Goal: Task Accomplishment & Management: Use online tool/utility

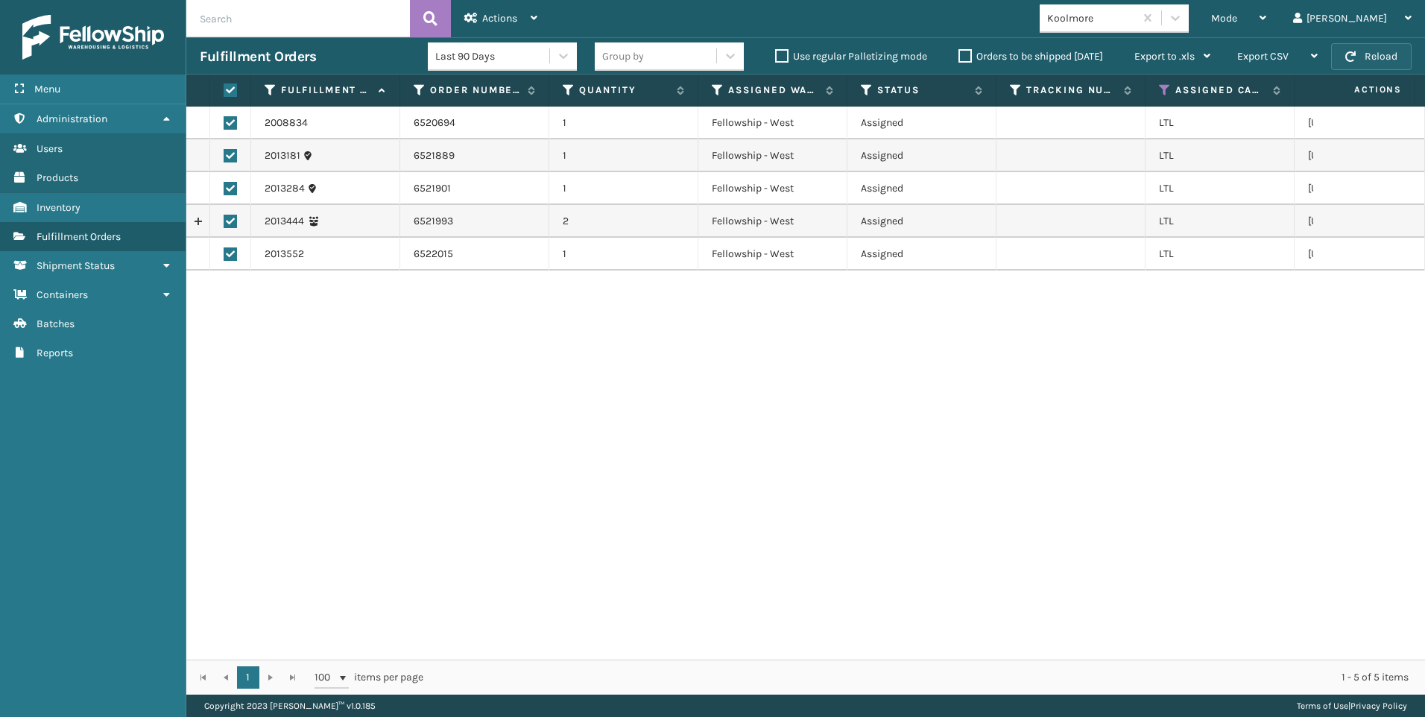
click at [1356, 60] on span "button" at bounding box center [1350, 56] width 10 height 10
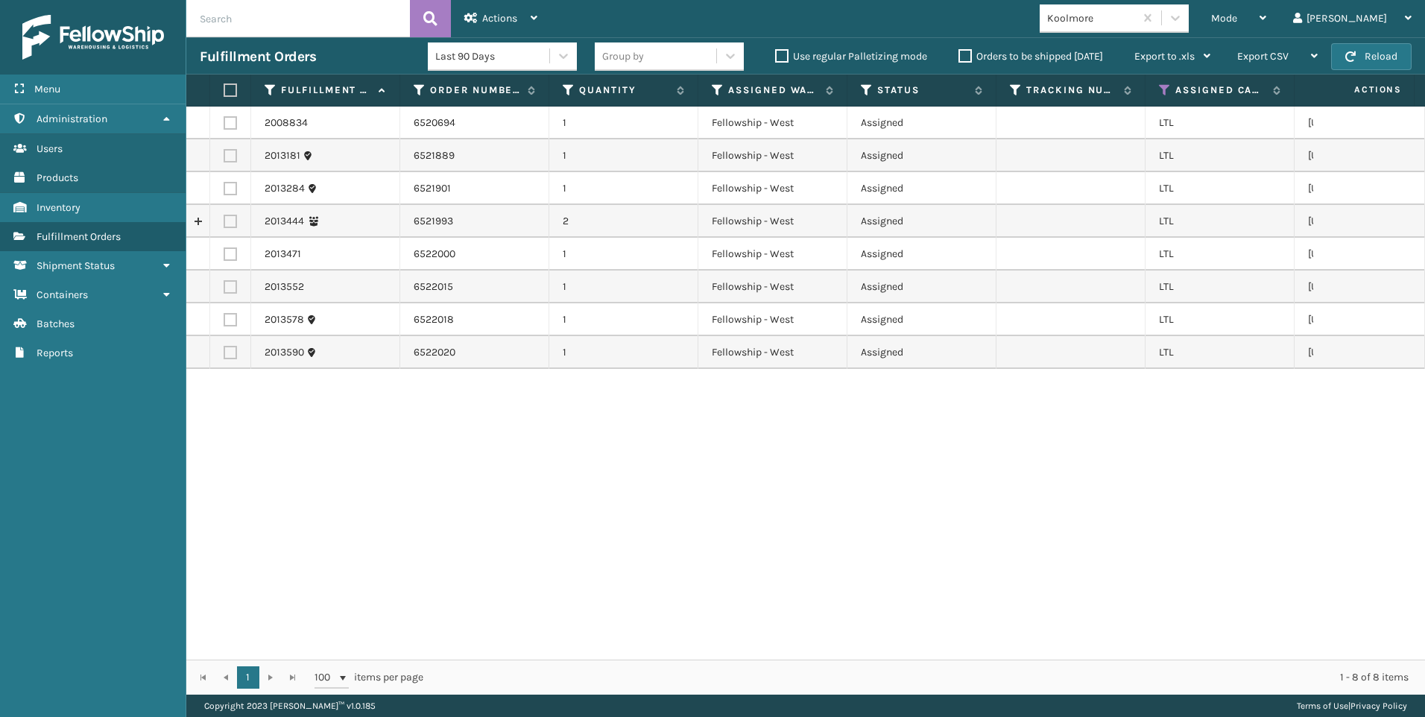
click at [231, 89] on label at bounding box center [228, 89] width 9 height 13
click at [224, 89] on input "checkbox" at bounding box center [224, 91] width 1 height 10
checkbox input "true"
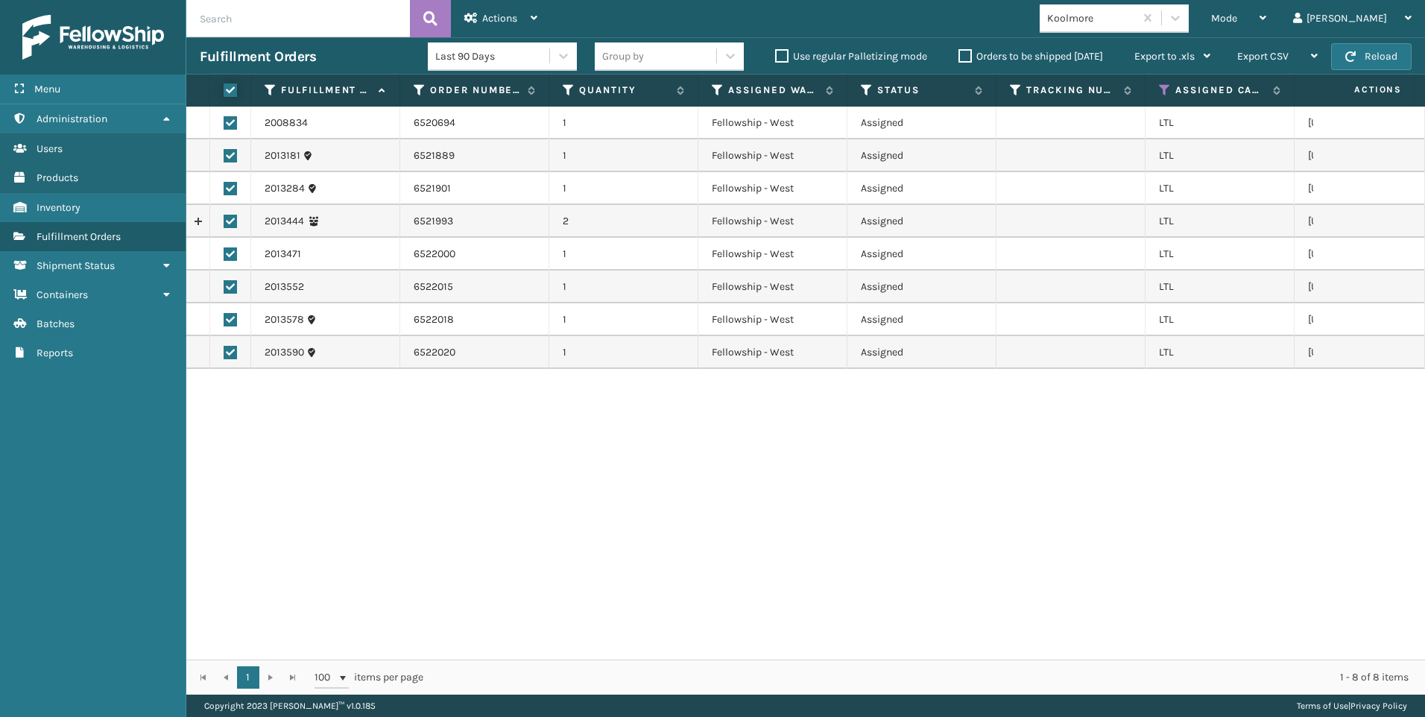
checkbox input "true"
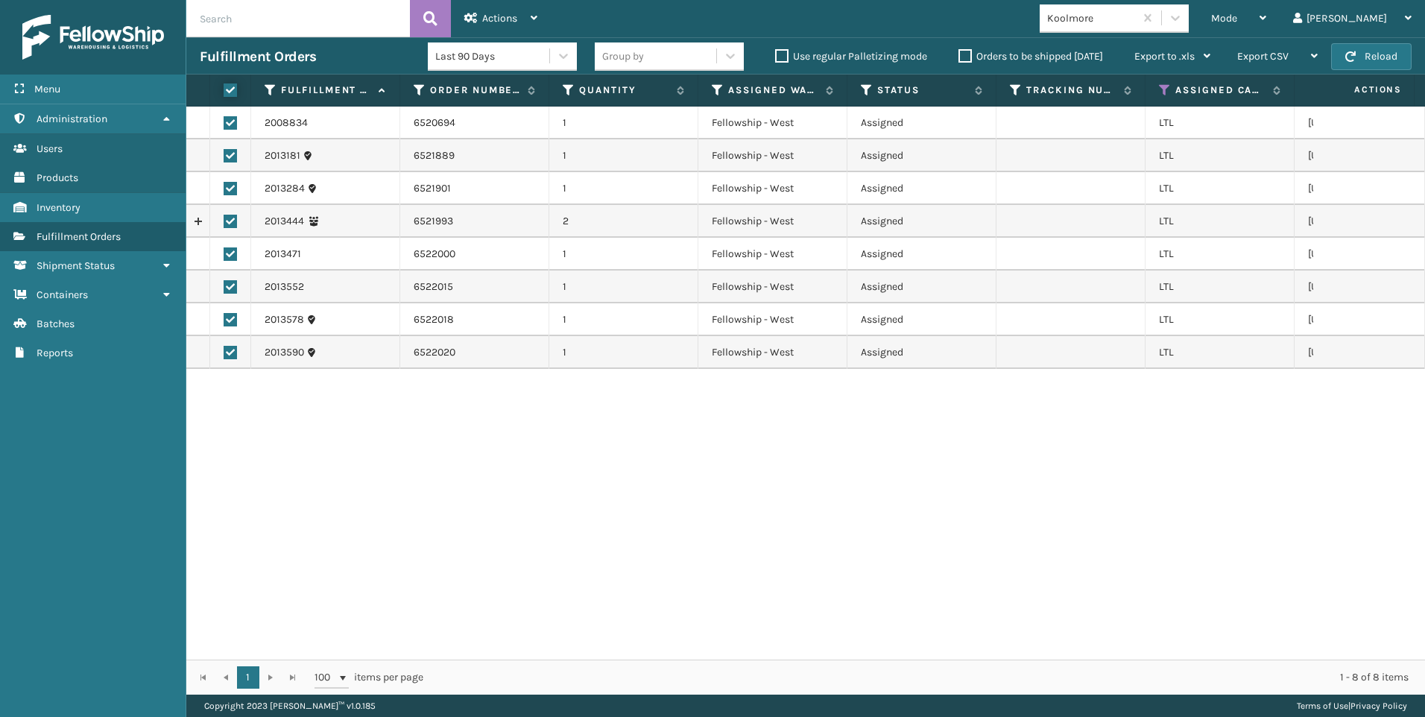
checkbox input "true"
click at [493, 12] on span "Actions" at bounding box center [499, 18] width 35 height 13
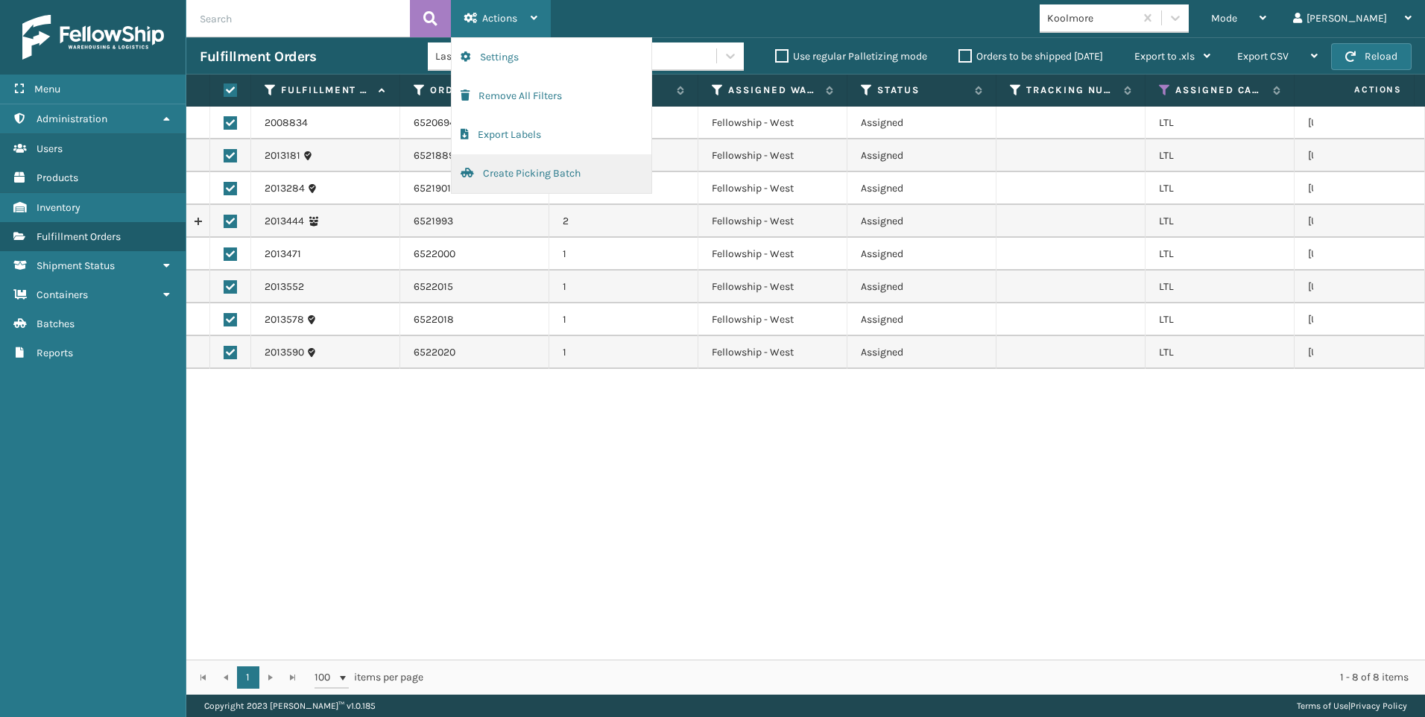
click at [537, 177] on button "Create Picking Batch" at bounding box center [552, 173] width 200 height 39
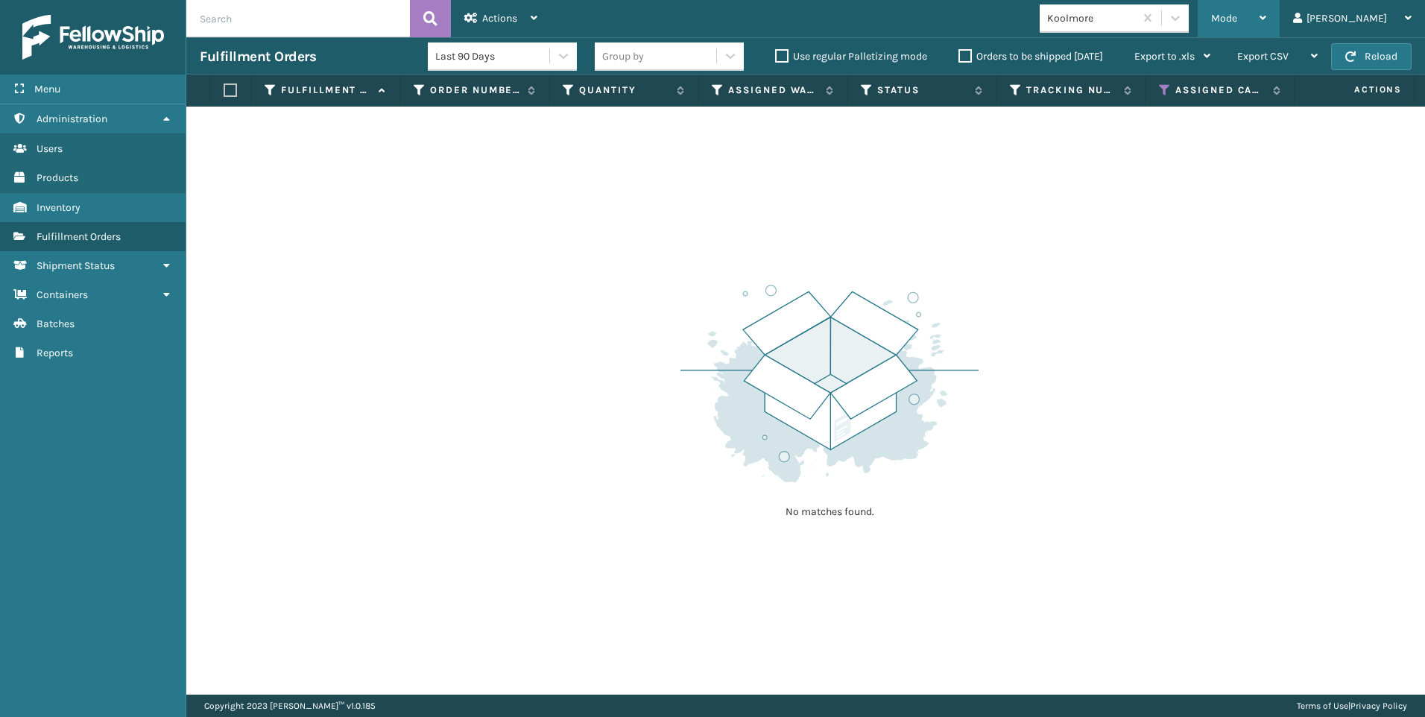
click at [1237, 24] on span "Mode" at bounding box center [1224, 18] width 26 height 13
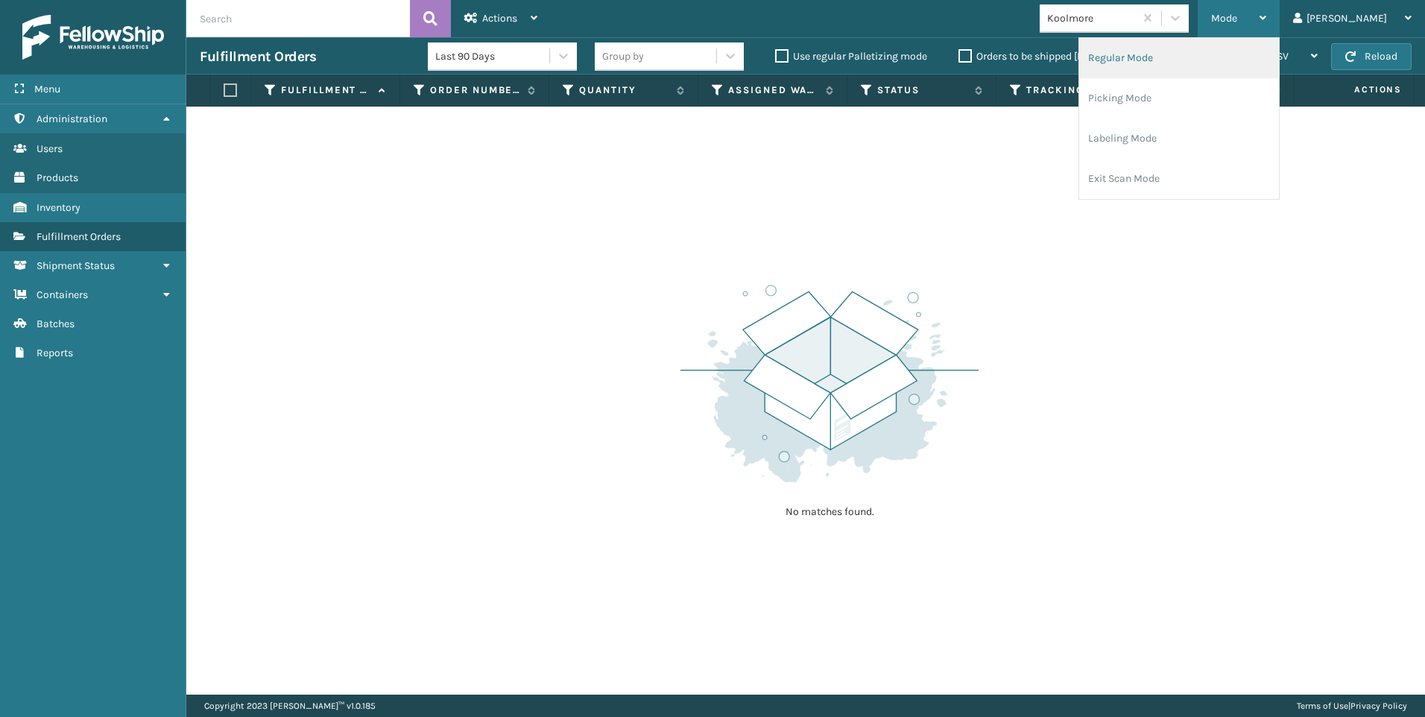
click at [1160, 55] on li "Regular Mode" at bounding box center [1179, 58] width 200 height 40
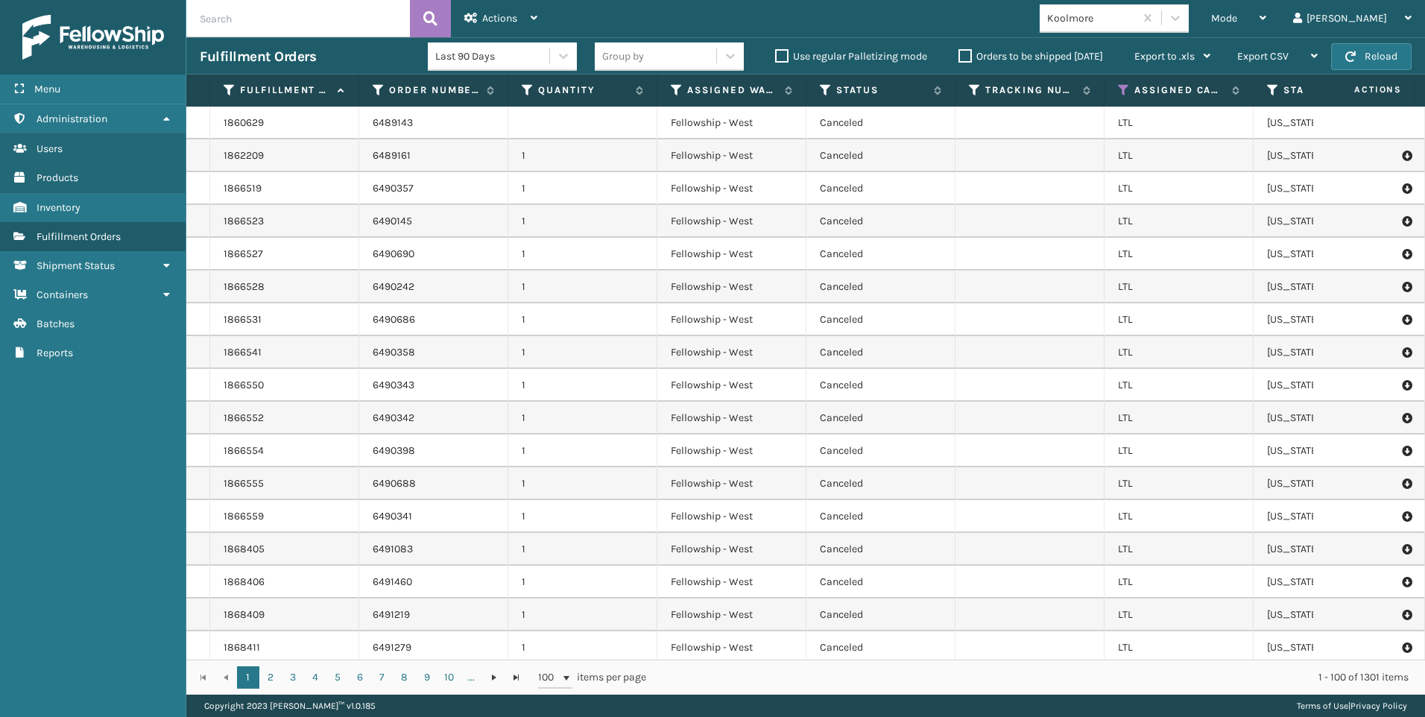
click at [341, 27] on input "text" at bounding box center [298, 18] width 224 height 37
paste input "2013284"
click at [417, 7] on button at bounding box center [430, 18] width 41 height 37
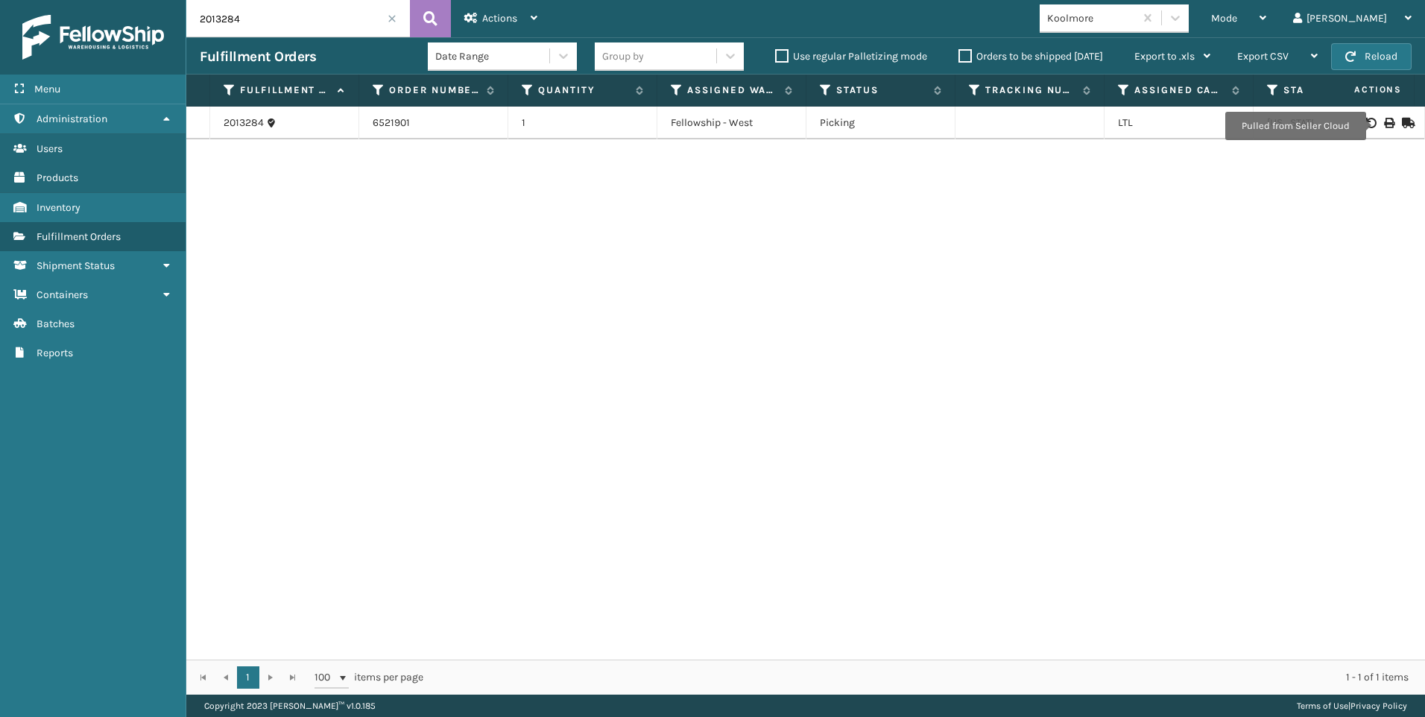
click at [1384, 126] on icon at bounding box center [1388, 123] width 9 height 10
drag, startPoint x: 323, startPoint y: 14, endPoint x: 238, endPoint y: 22, distance: 84.6
click at [219, 22] on input "2013284" at bounding box center [298, 18] width 224 height 37
click at [287, 23] on input "2013284" at bounding box center [298, 18] width 224 height 37
drag, startPoint x: 218, startPoint y: 21, endPoint x: 179, endPoint y: 23, distance: 39.6
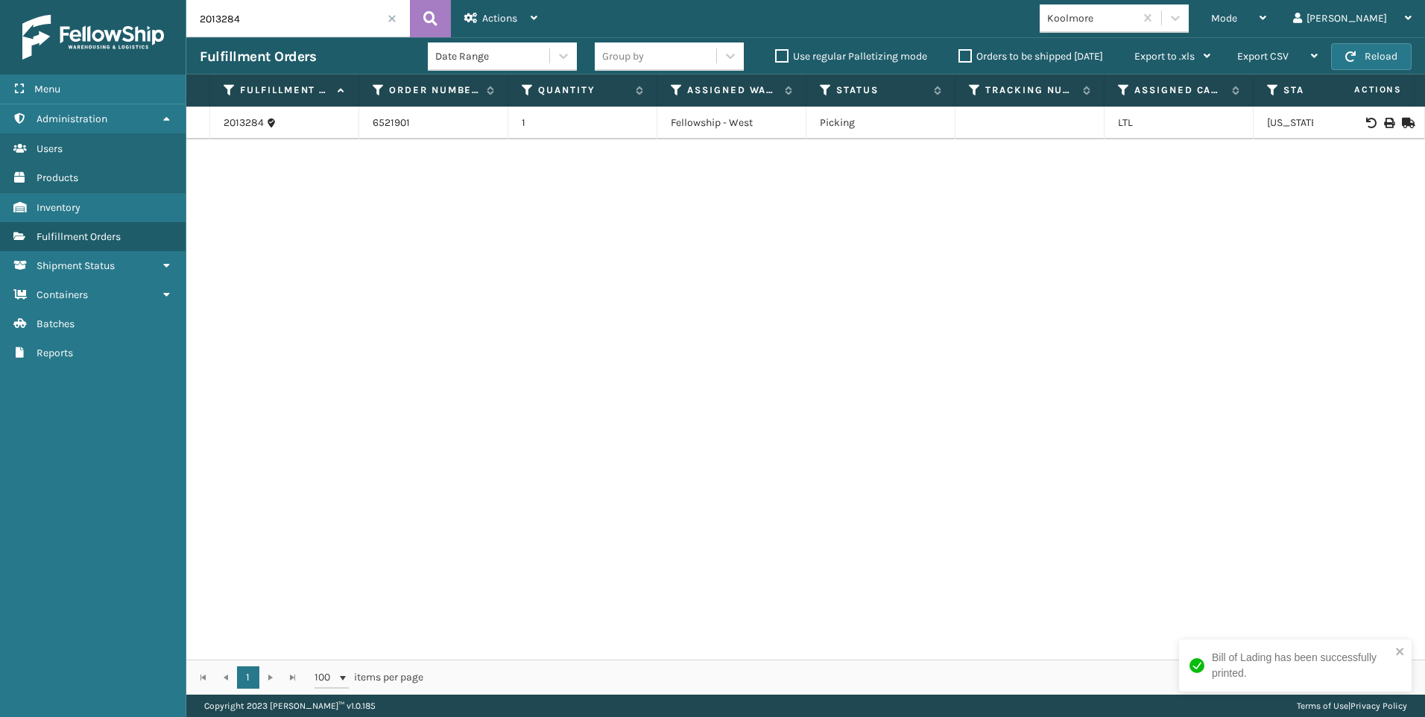
click at [148, 0] on div "Menu Administration Users Products Inventory Fulfillment Orders Shipment Status…" at bounding box center [712, 0] width 1425 height 0
click at [254, 22] on input "2013284" at bounding box center [298, 18] width 224 height 37
drag, startPoint x: 248, startPoint y: 20, endPoint x: 235, endPoint y: 19, distance: 12.7
click at [203, 19] on input "2013284" at bounding box center [298, 18] width 224 height 37
click at [265, 23] on input "2013284" at bounding box center [298, 18] width 224 height 37
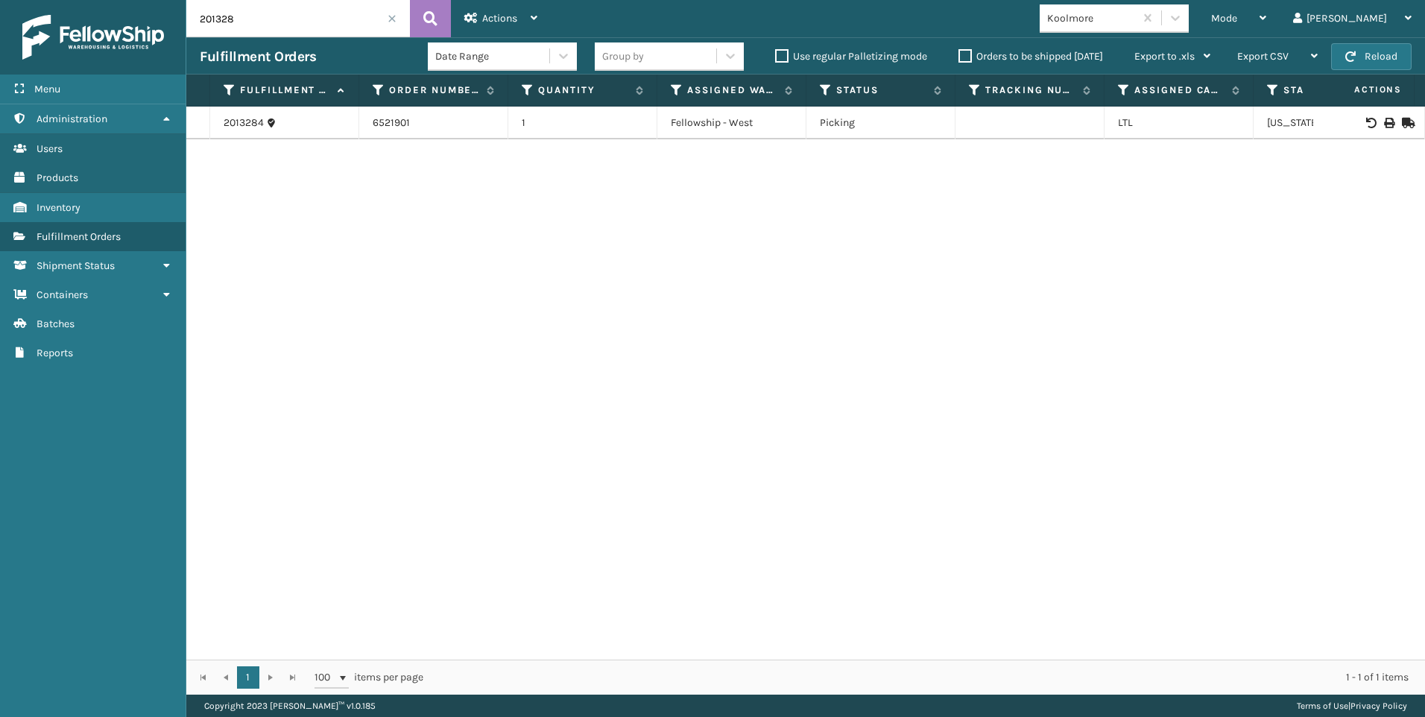
click at [320, 7] on input "201328" at bounding box center [298, 18] width 224 height 37
drag, startPoint x: 259, startPoint y: 12, endPoint x: 133, endPoint y: 19, distance: 126.9
click at [133, 0] on div "Menu Administration Users Products Inventory Fulfillment Orders Shipment Status…" at bounding box center [712, 0] width 1425 height 0
paste input "444"
click at [1384, 124] on icon at bounding box center [1388, 123] width 9 height 10
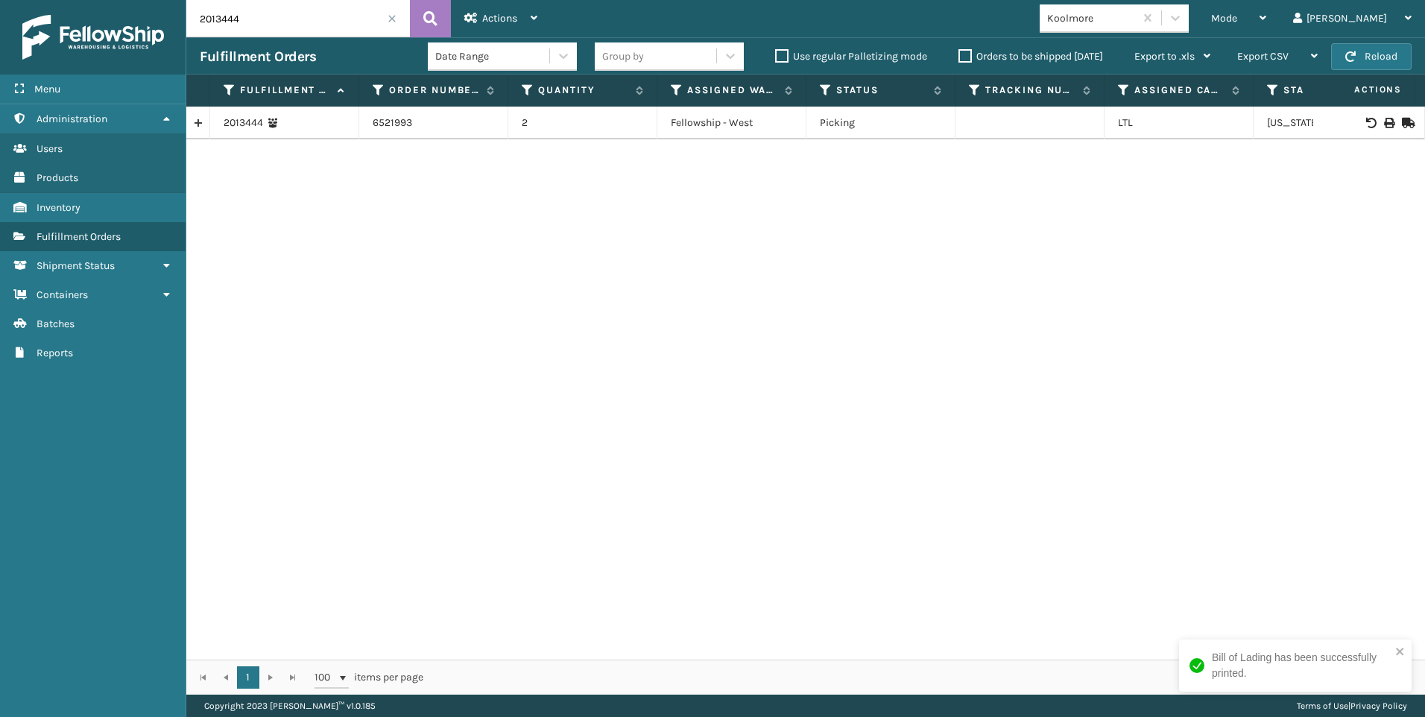
drag, startPoint x: 262, startPoint y: 10, endPoint x: 0, endPoint y: 46, distance: 264.7
click at [0, 48] on html "Bill of Lading has been successfully printed. Menu Administration Users Product…" at bounding box center [712, 358] width 1425 height 717
paste input "71"
click at [1384, 121] on icon at bounding box center [1388, 123] width 9 height 10
click at [352, 4] on input "2013471" at bounding box center [298, 18] width 224 height 37
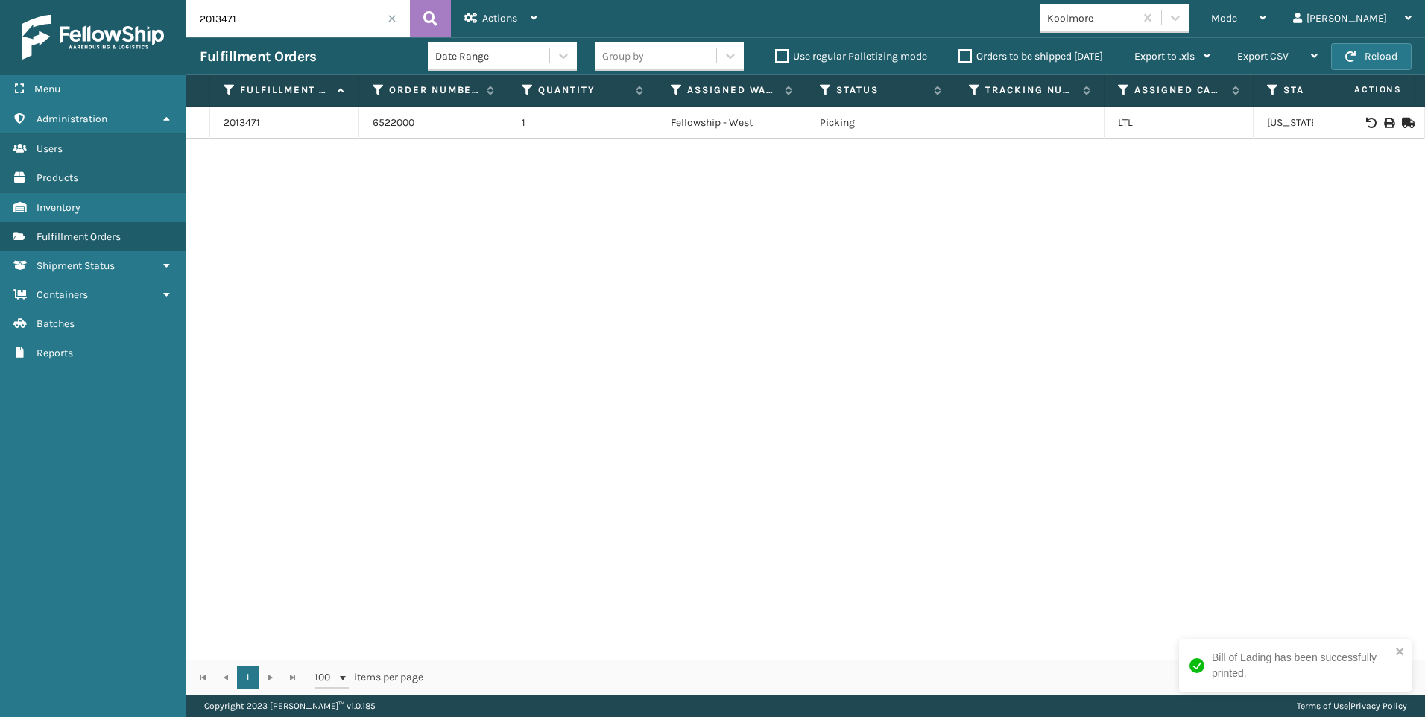
drag, startPoint x: 276, startPoint y: 23, endPoint x: 31, endPoint y: 30, distance: 246.0
click at [70, 0] on div "Menu Administration Users Products Inventory Fulfillment Orders Shipment Status…" at bounding box center [712, 0] width 1425 height 0
paste input "552"
click at [1384, 122] on icon at bounding box center [1388, 123] width 9 height 10
drag, startPoint x: 167, startPoint y: 18, endPoint x: 135, endPoint y: 18, distance: 32.0
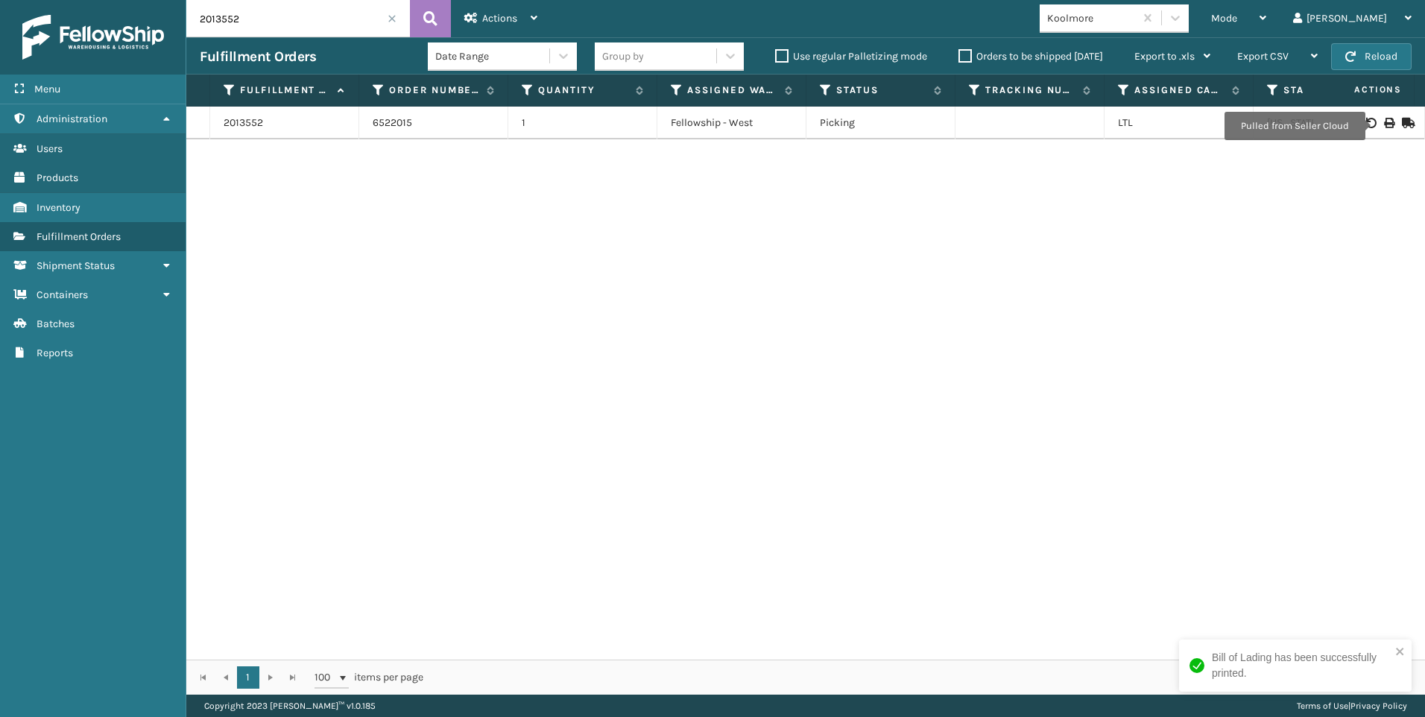
click at [146, 0] on div "Menu Administration Users Products Inventory Fulfillment Orders Shipment Status…" at bounding box center [712, 0] width 1425 height 0
paste input "78"
click at [1384, 118] on icon at bounding box center [1388, 123] width 9 height 10
click at [332, 19] on input "2013578" at bounding box center [298, 18] width 224 height 37
drag, startPoint x: 278, startPoint y: 19, endPoint x: -3, endPoint y: 20, distance: 281.0
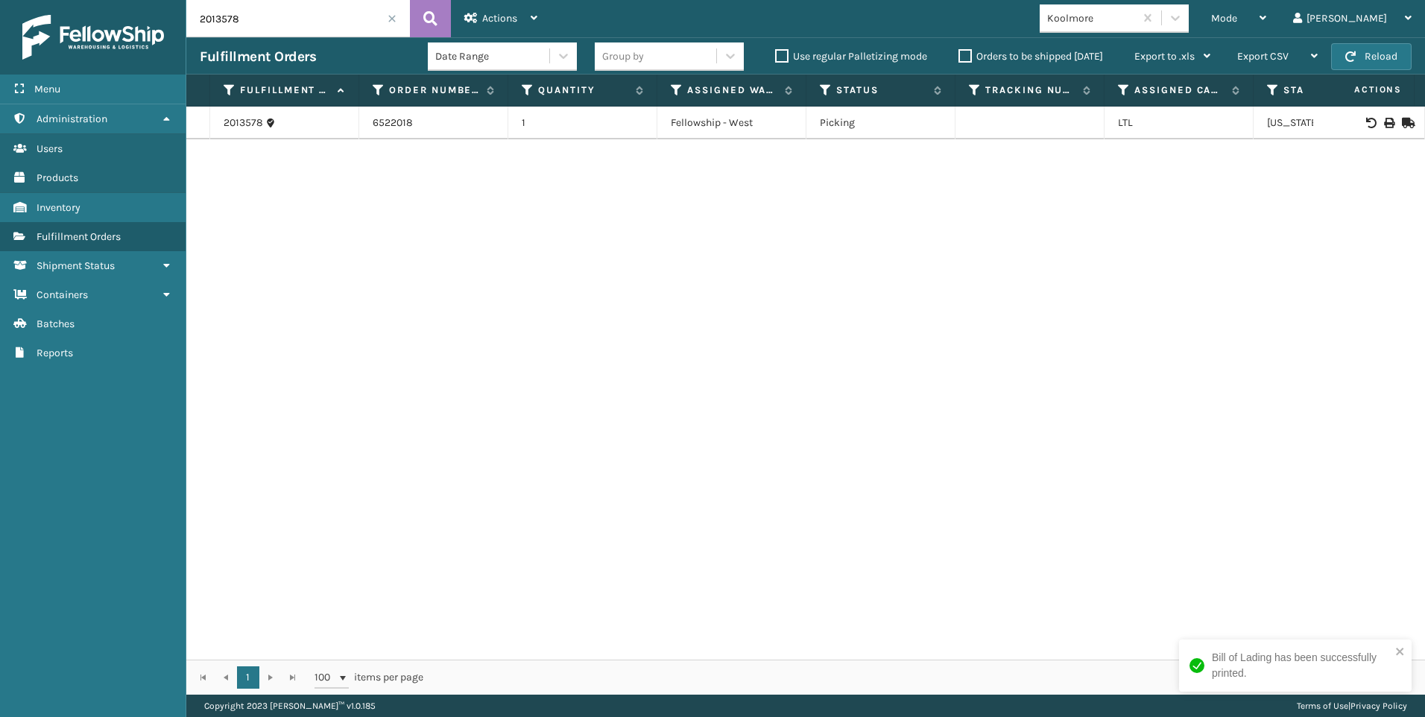
click at [0, 20] on html "Bill of Lading has been successfully printed. Menu Administration Users Product…" at bounding box center [712, 358] width 1425 height 717
paste input "90"
click at [1384, 121] on icon at bounding box center [1388, 123] width 9 height 10
click at [336, 13] on input "2013590" at bounding box center [298, 18] width 224 height 37
drag, startPoint x: 300, startPoint y: 18, endPoint x: 104, endPoint y: 34, distance: 196.7
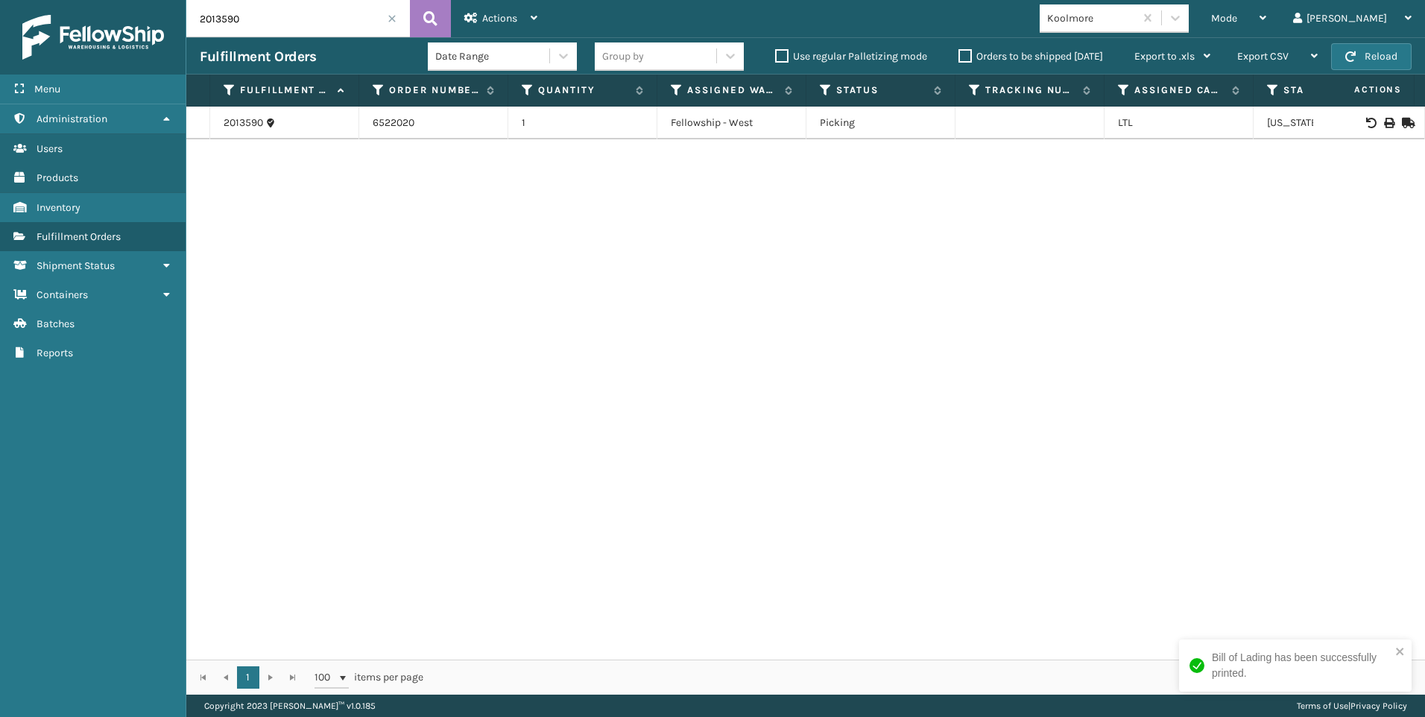
click at [110, 0] on div "Menu Administration Users Products Inventory Fulfillment Orders Shipment Status…" at bounding box center [712, 0] width 1425 height 0
paste input "08834"
type input "2008834"
click at [1384, 120] on div at bounding box center [1369, 123] width 84 height 10
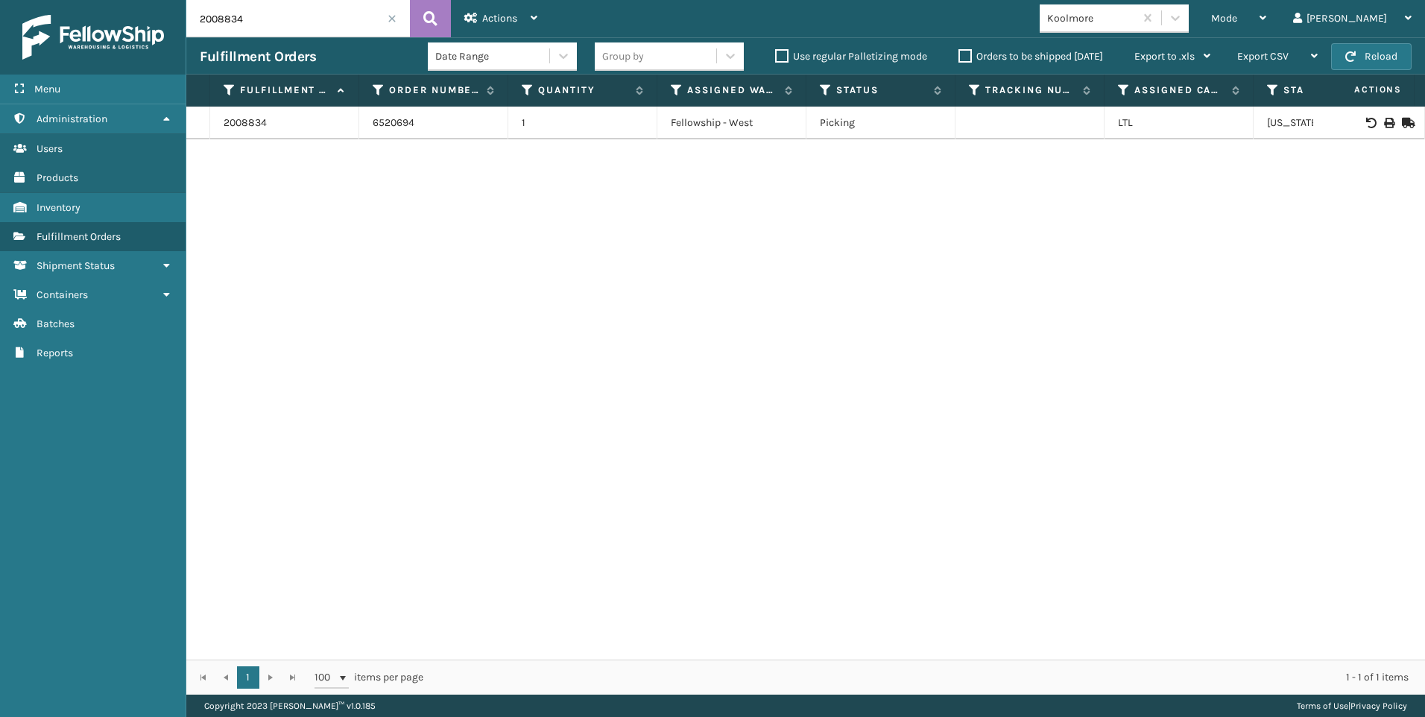
click at [1384, 119] on icon at bounding box center [1388, 123] width 9 height 10
